Goal: Task Accomplishment & Management: Use online tool/utility

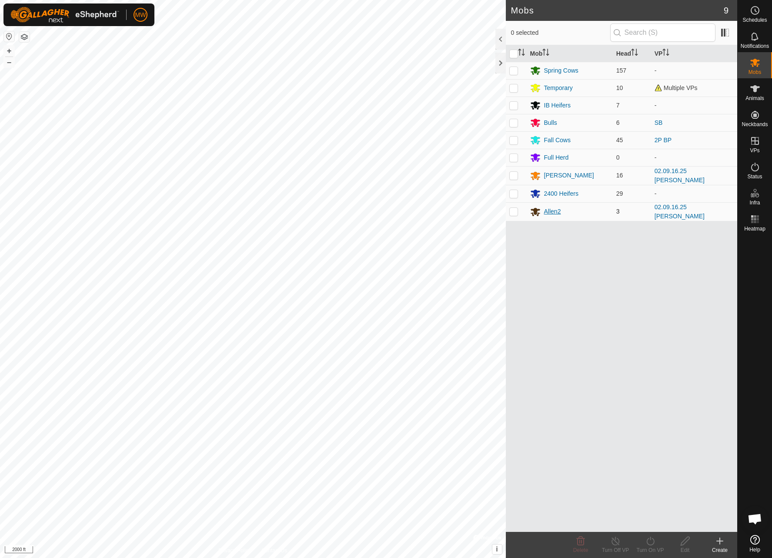
click at [554, 211] on div "Allen2" at bounding box center [552, 211] width 17 height 9
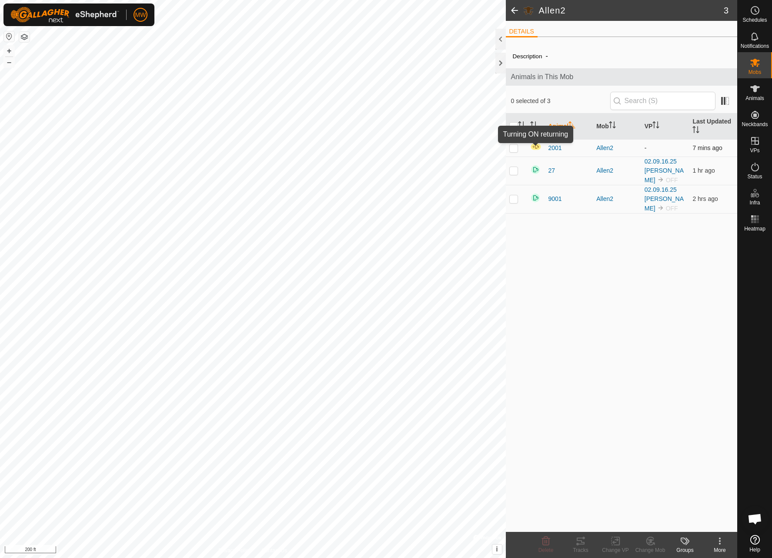
click at [537, 148] on img at bounding box center [535, 146] width 11 height 7
click at [535, 172] on img at bounding box center [535, 169] width 10 height 10
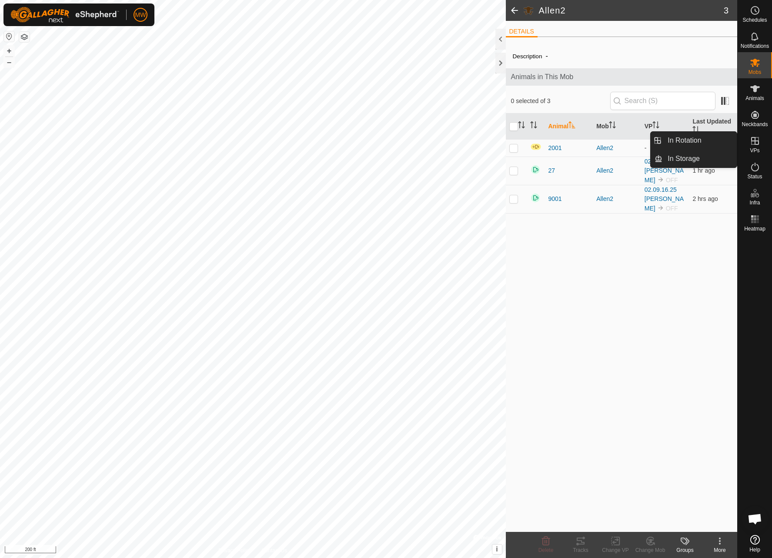
click at [757, 145] on icon at bounding box center [756, 141] width 8 height 8
click at [756, 139] on icon at bounding box center [755, 141] width 10 height 10
click at [497, 62] on div at bounding box center [501, 63] width 10 height 21
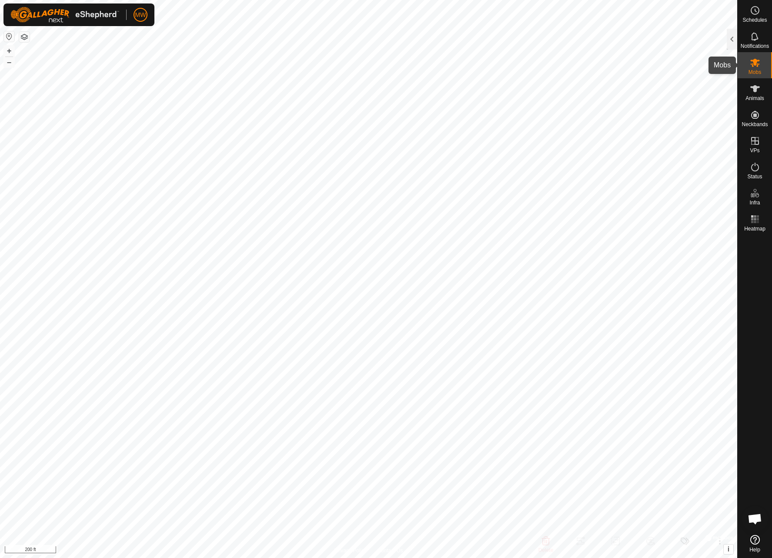
click at [755, 70] on span "Mobs" at bounding box center [755, 72] width 13 height 5
click at [731, 41] on div at bounding box center [732, 39] width 10 height 21
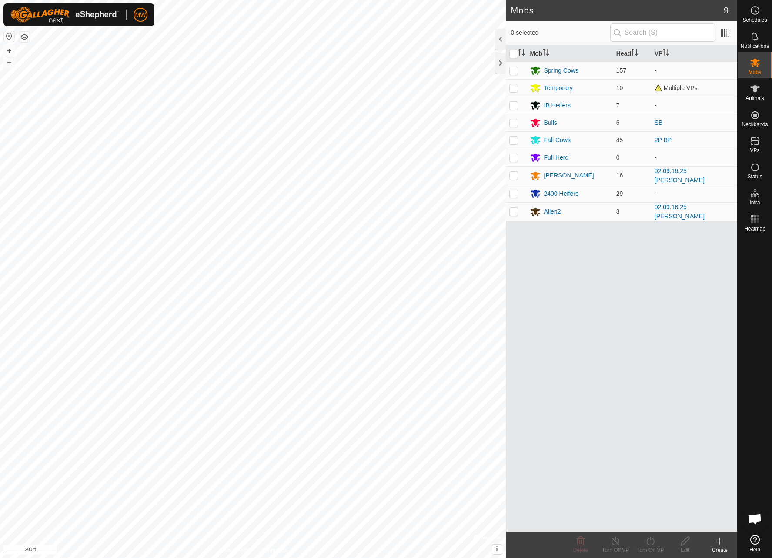
click at [552, 209] on div "Allen2" at bounding box center [552, 211] width 17 height 9
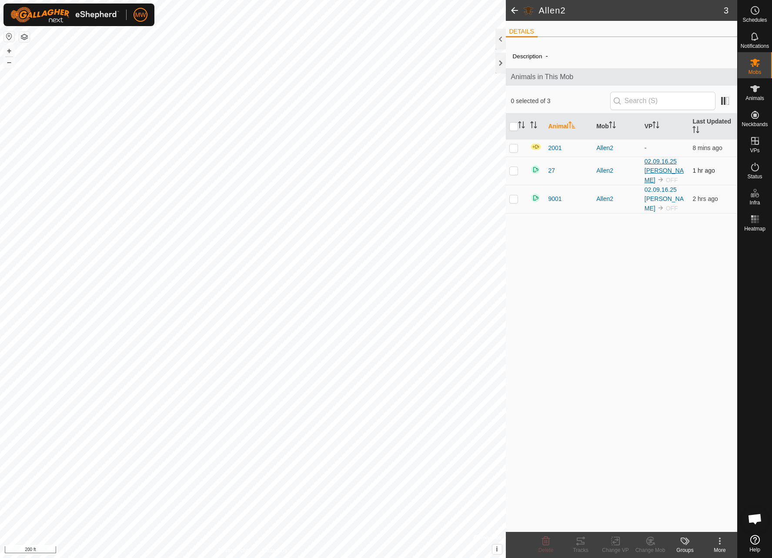
click at [656, 167] on link "02.09.16.25 [PERSON_NAME]" at bounding box center [664, 171] width 39 height 26
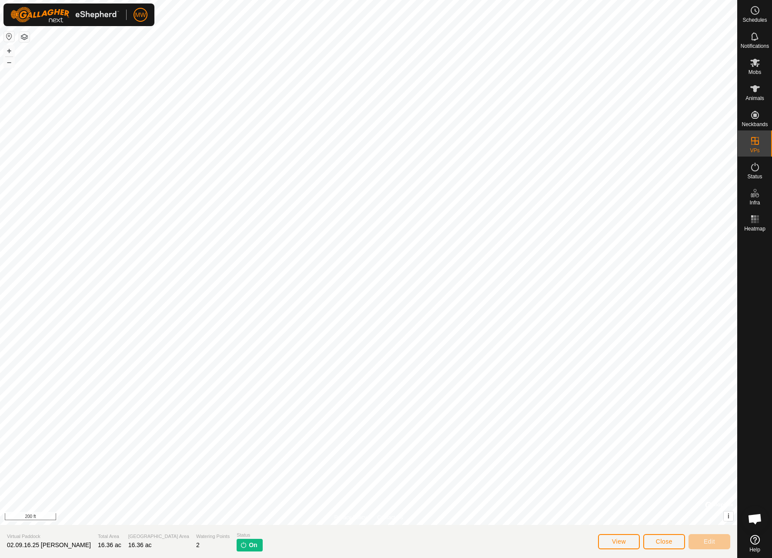
click at [654, 538] on button "Close" at bounding box center [665, 541] width 42 height 15
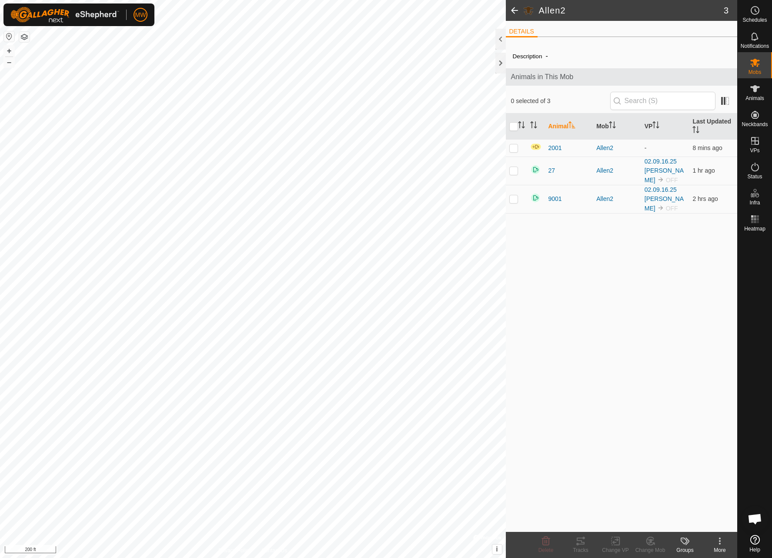
click at [725, 540] on icon at bounding box center [720, 541] width 10 height 10
click at [540, 444] on div "Description - Animals in This Mob 0 selected of 3 Animal Mob VP Last Updated 20…" at bounding box center [622, 288] width 232 height 488
click at [760, 139] on icon at bounding box center [755, 141] width 10 height 10
click at [753, 143] on icon at bounding box center [755, 141] width 10 height 10
click at [503, 61] on div at bounding box center [501, 63] width 10 height 21
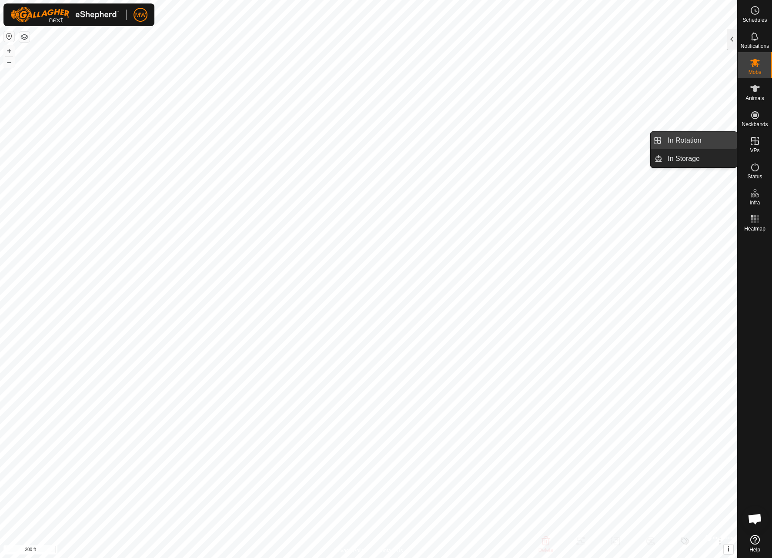
click at [676, 142] on link "In Rotation" at bounding box center [700, 140] width 74 height 17
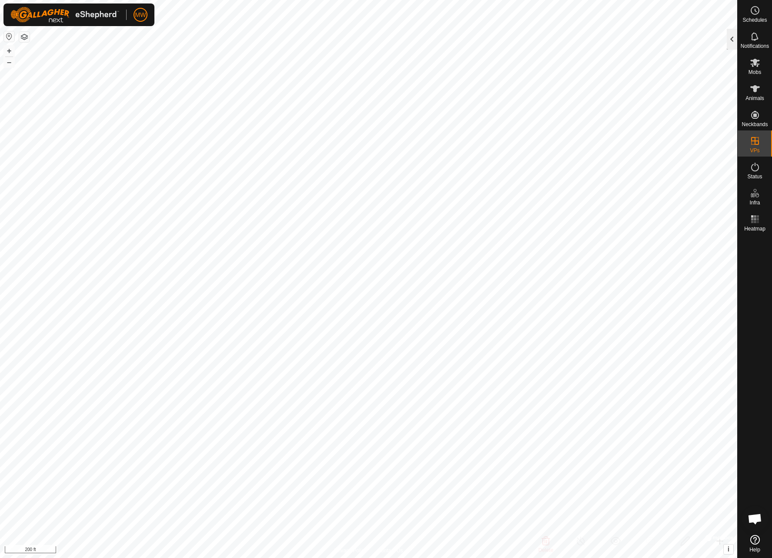
click at [730, 42] on div at bounding box center [732, 39] width 10 height 21
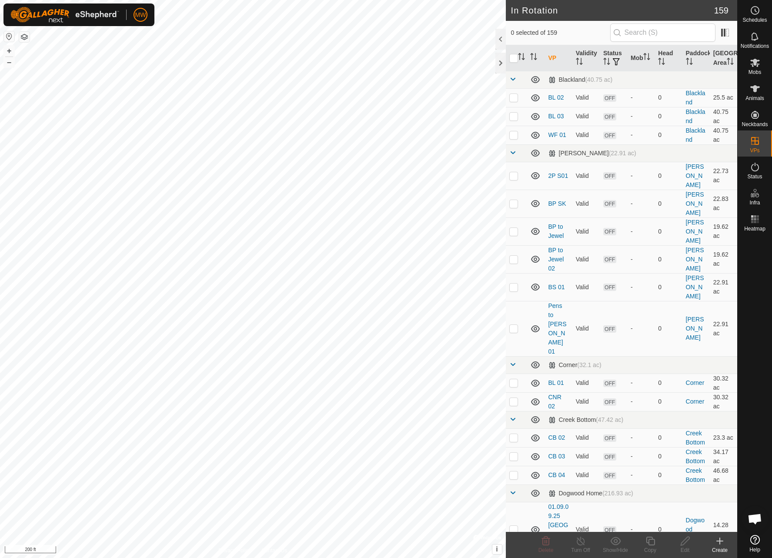
click at [718, 540] on icon at bounding box center [720, 541] width 10 height 10
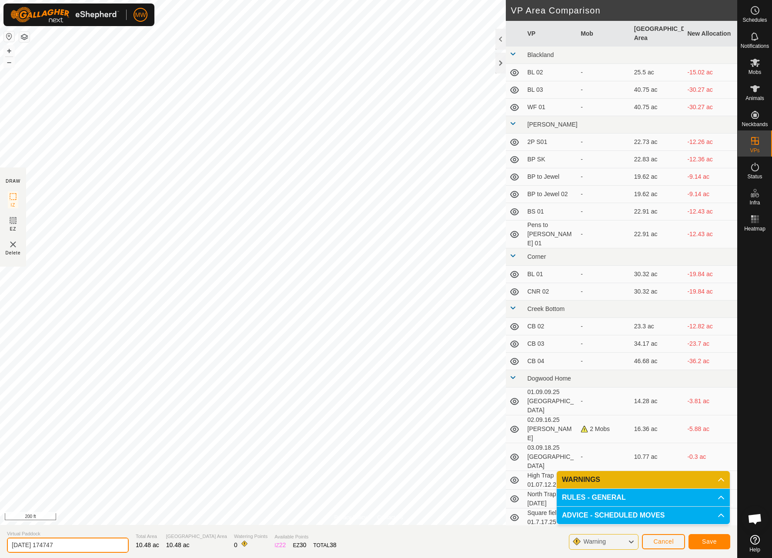
drag, startPoint x: 84, startPoint y: 544, endPoint x: -46, endPoint y: 537, distance: 129.9
click at [0, 537] on html "MW Schedules Notifications Mobs Animals Neckbands VPs Status Infra Heatmap Help…" at bounding box center [386, 279] width 772 height 558
type input "Zacs Front 01"
click at [171, 558] on html "MW Schedules Notifications Mobs Animals Neckbands VPs Status Infra Heatmap Help…" at bounding box center [386, 279] width 772 height 558
click at [629, 540] on icon at bounding box center [631, 542] width 7 height 11
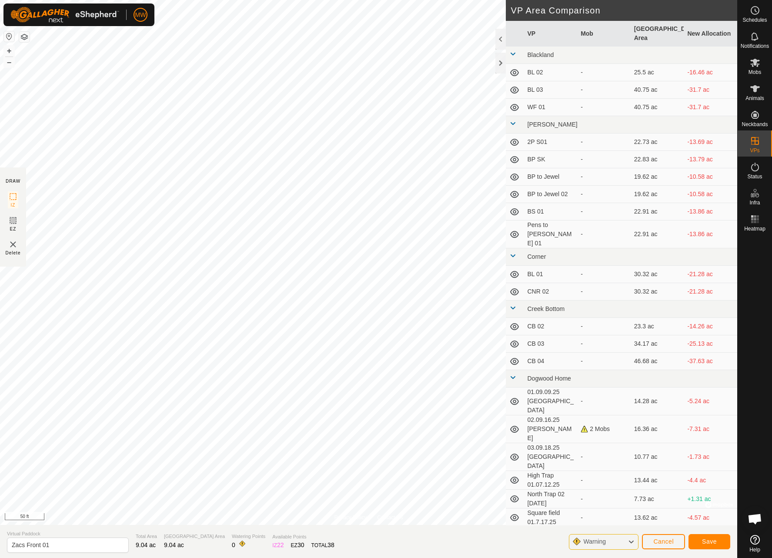
click at [629, 541] on icon at bounding box center [631, 542] width 7 height 11
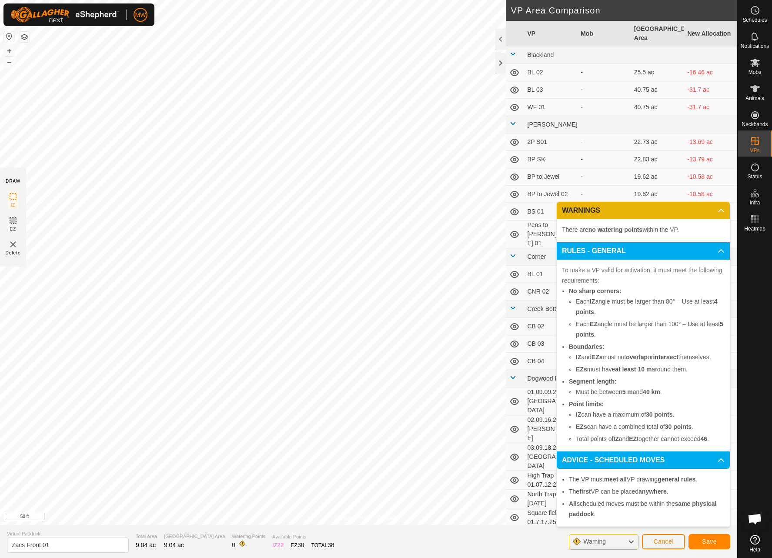
click at [629, 541] on icon at bounding box center [631, 542] width 7 height 11
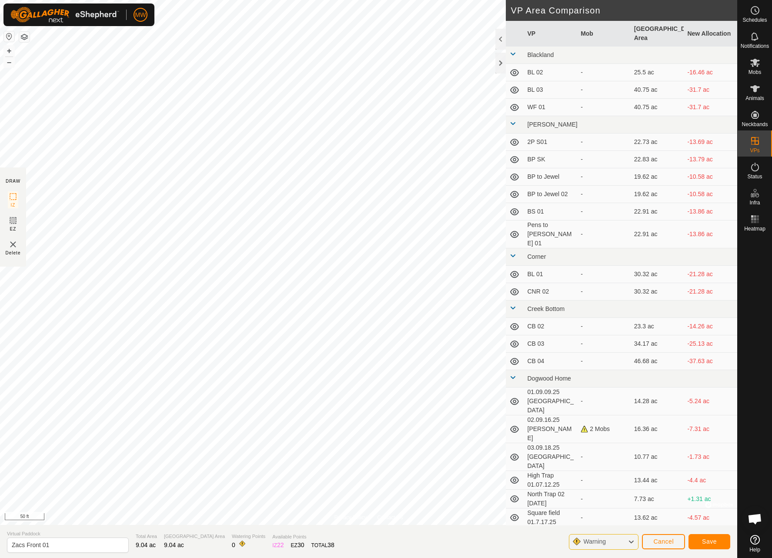
click at [714, 540] on span "Save" at bounding box center [709, 541] width 15 height 7
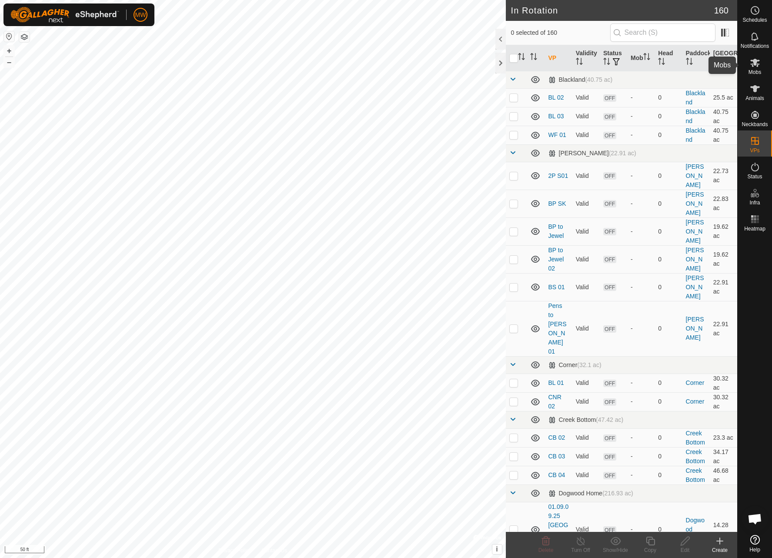
click at [753, 71] on span "Mobs" at bounding box center [755, 72] width 13 height 5
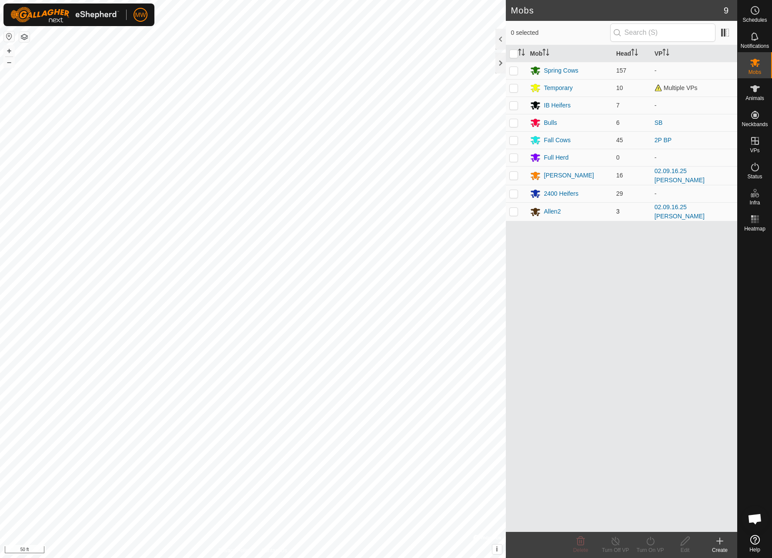
click at [513, 210] on p-checkbox at bounding box center [514, 211] width 9 height 7
checkbox input "true"
click at [649, 540] on icon at bounding box center [650, 541] width 11 height 10
click at [641, 521] on link "Now" at bounding box center [677, 521] width 86 height 17
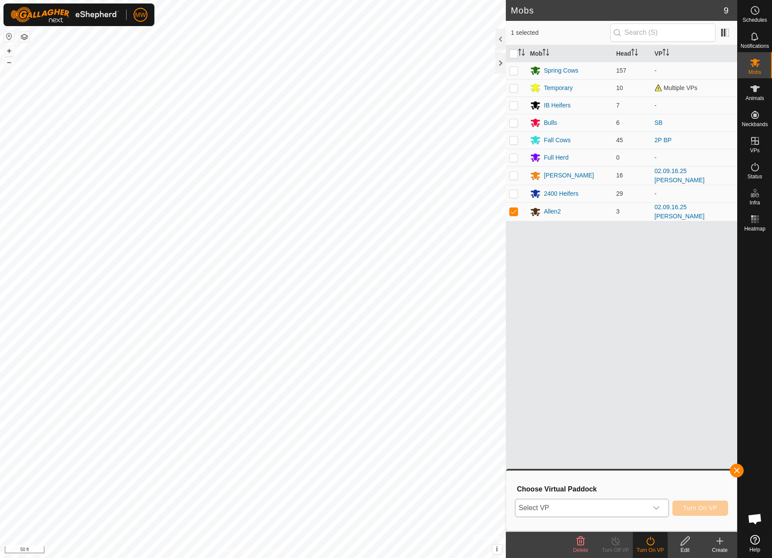
click at [533, 506] on span "Select VP" at bounding box center [582, 508] width 132 height 17
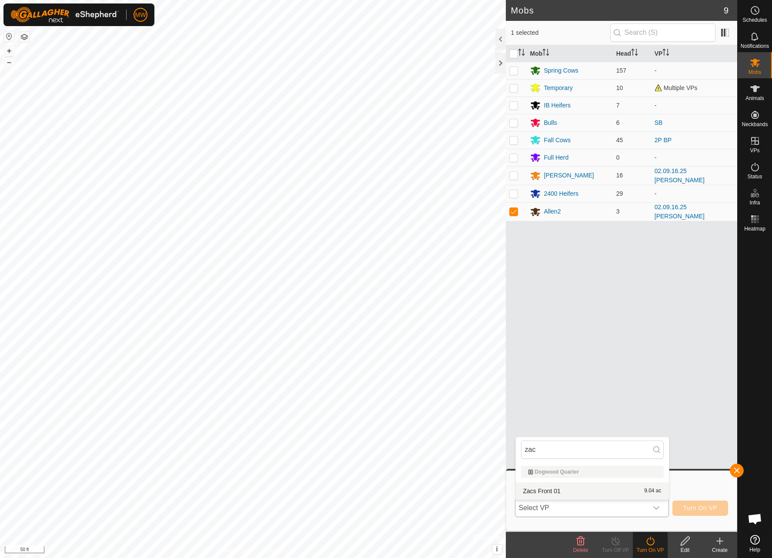
type input "zac"
click at [530, 492] on li "Zacs Front 01 9.04 ac" at bounding box center [592, 491] width 153 height 17
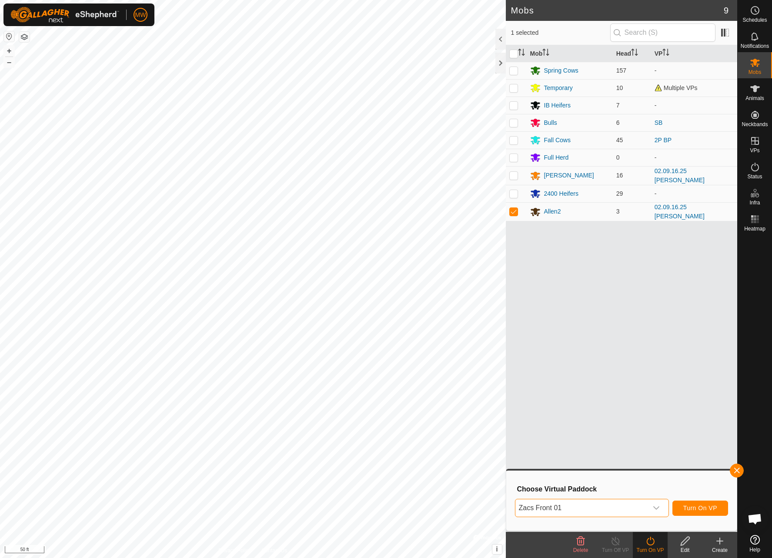
click at [688, 509] on span "Turn On VP" at bounding box center [701, 508] width 34 height 7
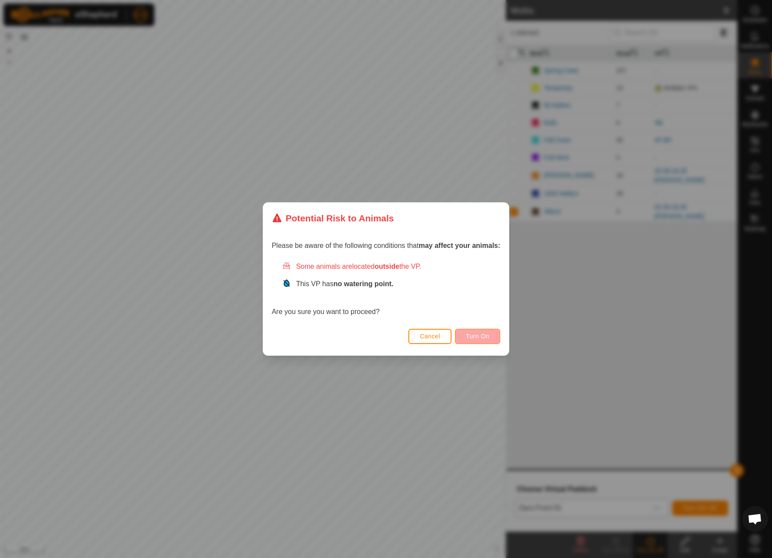
click at [466, 336] on button "Turn On" at bounding box center [477, 336] width 45 height 15
